Goal: Information Seeking & Learning: Understand process/instructions

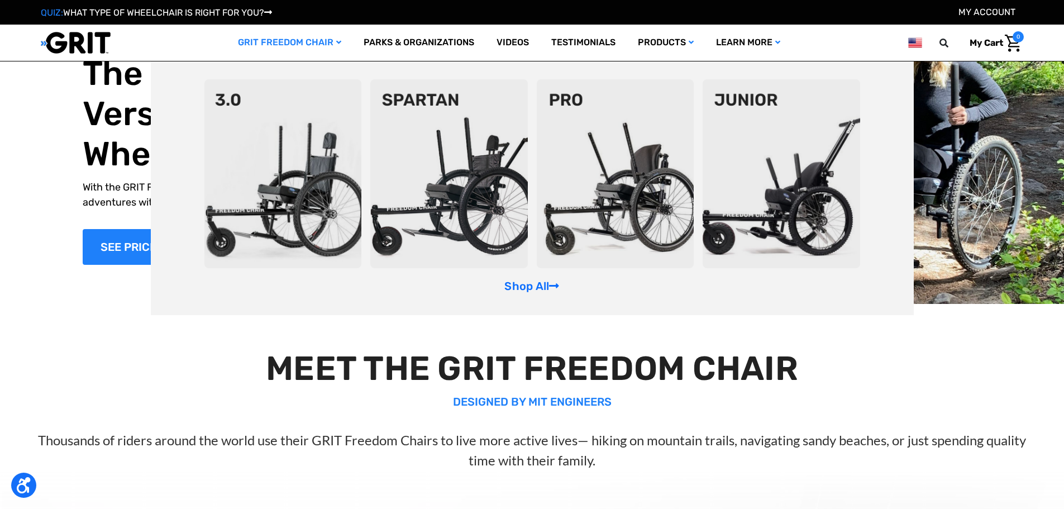
click at [340, 40] on link "GRIT Freedom Chair" at bounding box center [290, 43] width 126 height 36
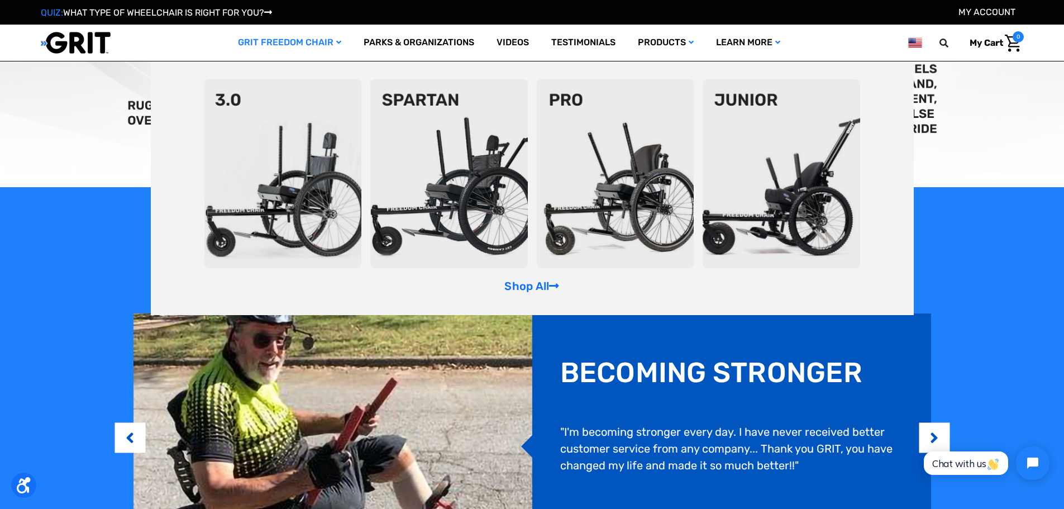
click at [468, 124] on img at bounding box center [448, 173] width 157 height 189
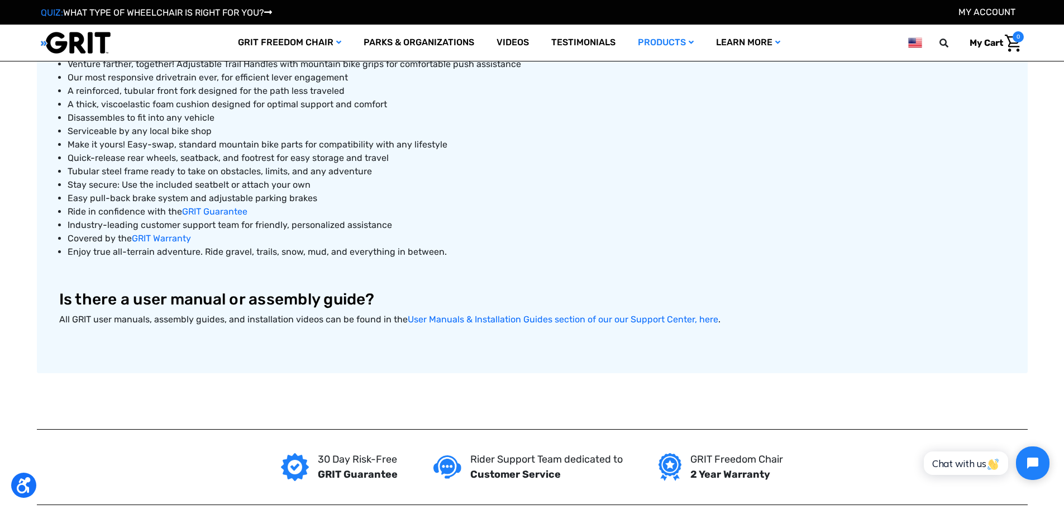
scroll to position [614, 0]
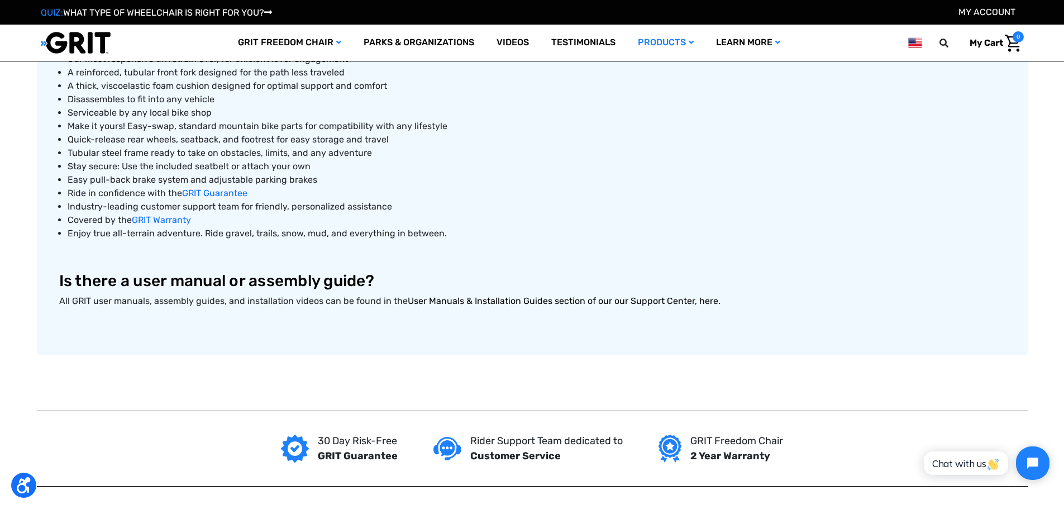
click at [521, 299] on link "User Manuals & Installation Guides section of our our Support Center, here" at bounding box center [563, 300] width 310 height 11
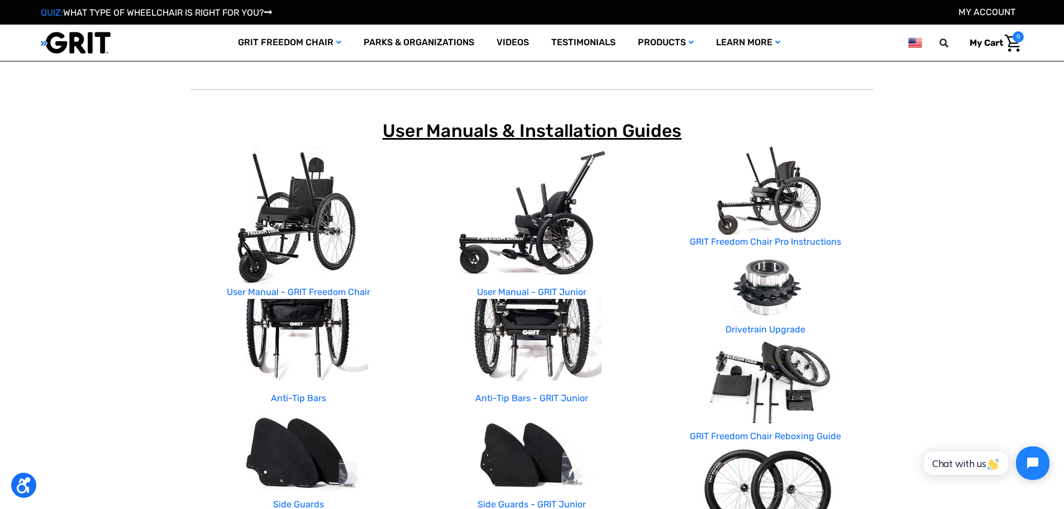
scroll to position [56, 0]
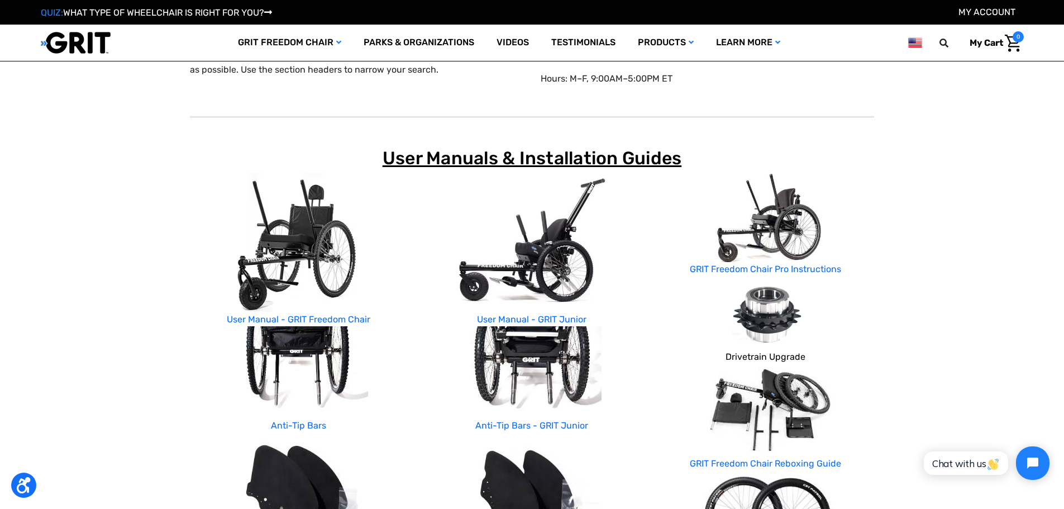
click at [756, 357] on link "Drivetrain Upgrade" at bounding box center [765, 356] width 80 height 11
